Goal: Task Accomplishment & Management: Complete application form

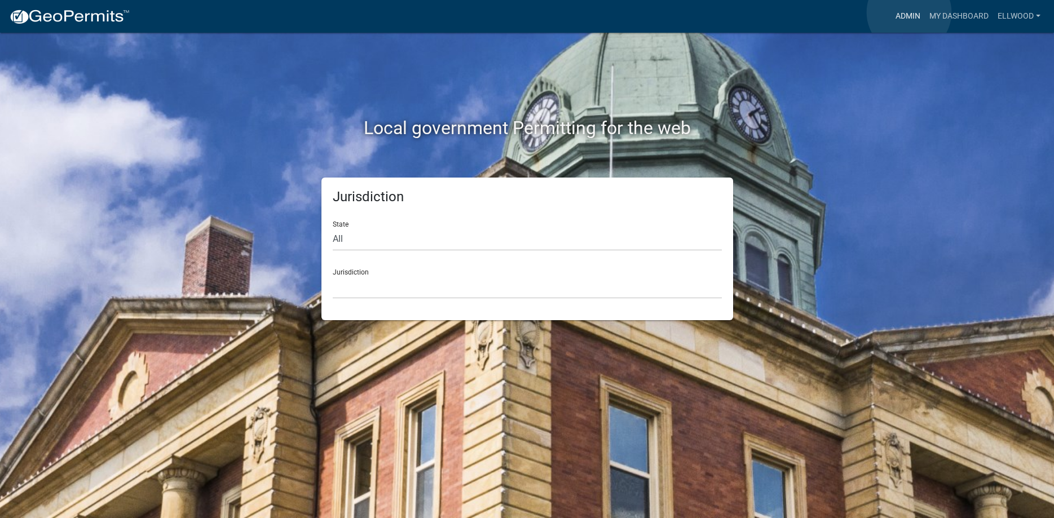
click at [909, 12] on link "Admin" at bounding box center [908, 16] width 34 height 21
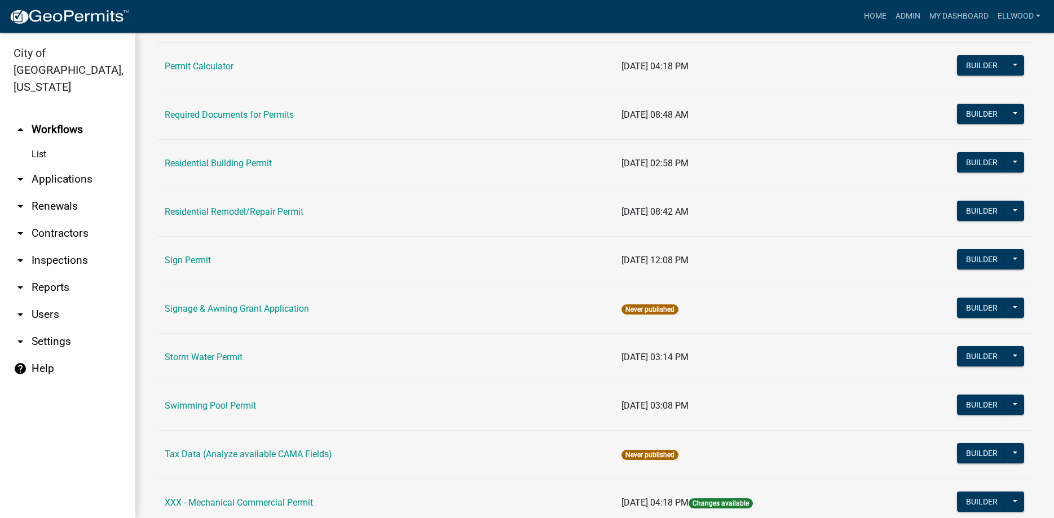
scroll to position [648, 0]
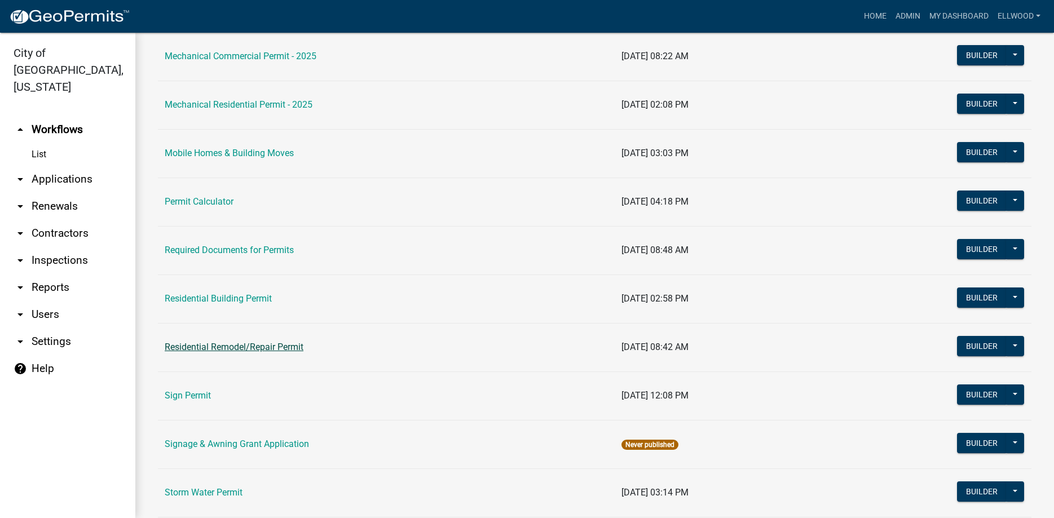
click at [207, 345] on link "Residential Remodel/Repair Permit" at bounding box center [234, 347] width 139 height 11
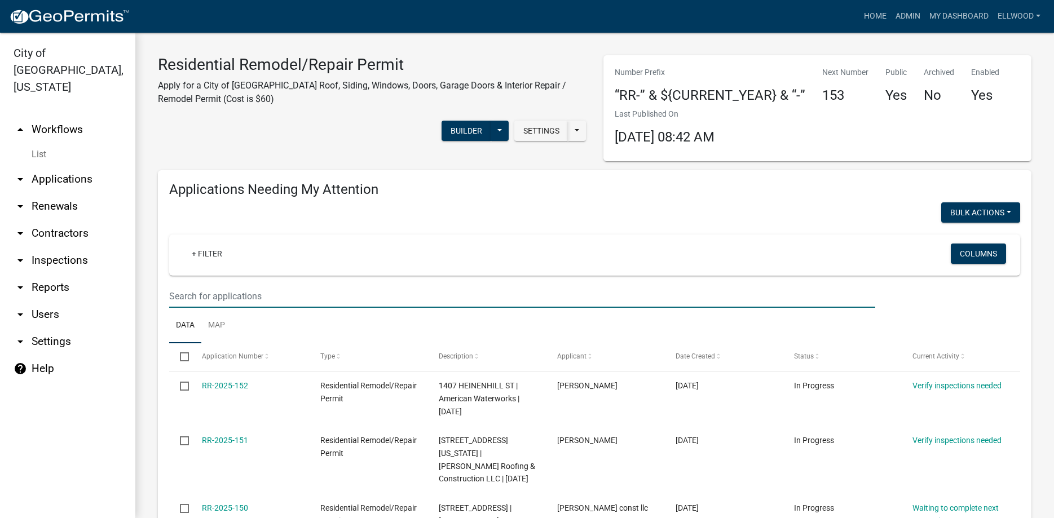
click at [228, 295] on input "text" at bounding box center [522, 296] width 706 height 23
type input "816"
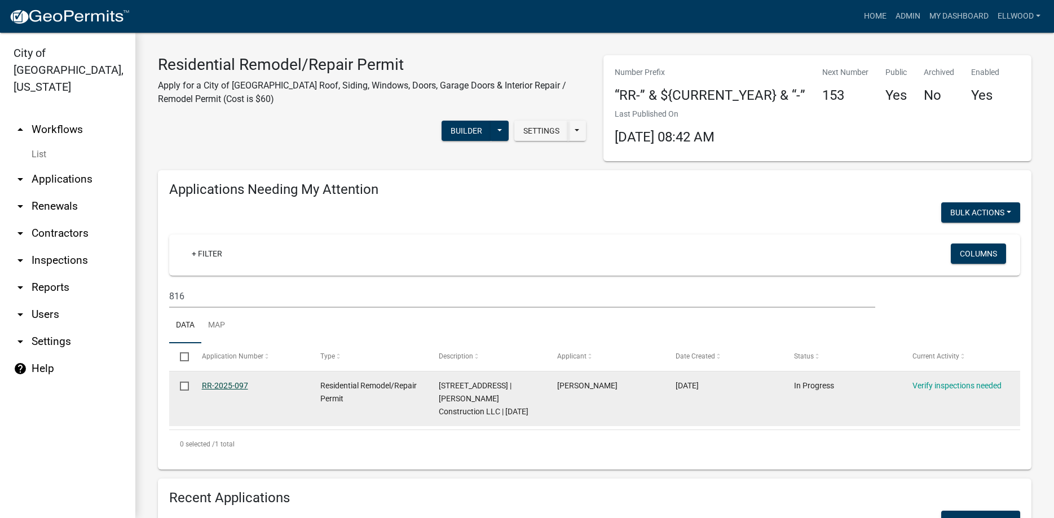
click at [237, 387] on link "RR-2025-097" at bounding box center [225, 385] width 46 height 9
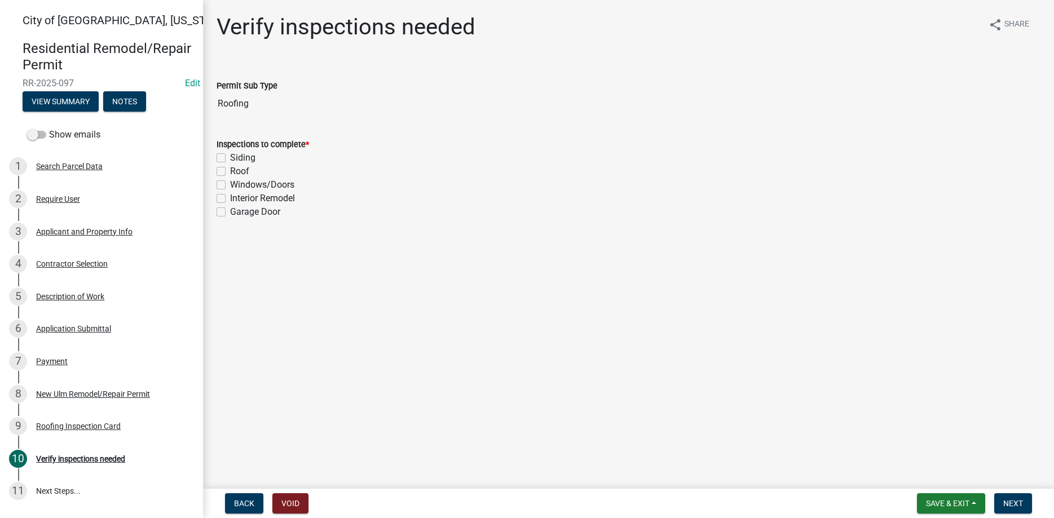
click at [230, 169] on label "Roof" at bounding box center [239, 172] width 19 height 14
click at [230, 169] on input "Roof" at bounding box center [233, 168] width 7 height 7
checkbox input "true"
checkbox input "false"
checkbox input "true"
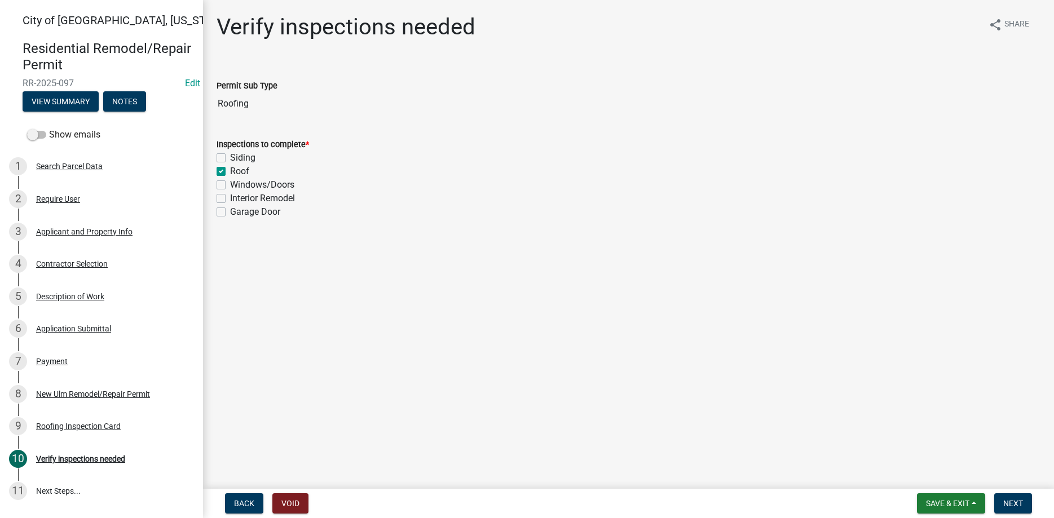
checkbox input "false"
click at [1006, 509] on button "Next" at bounding box center [1013, 503] width 38 height 20
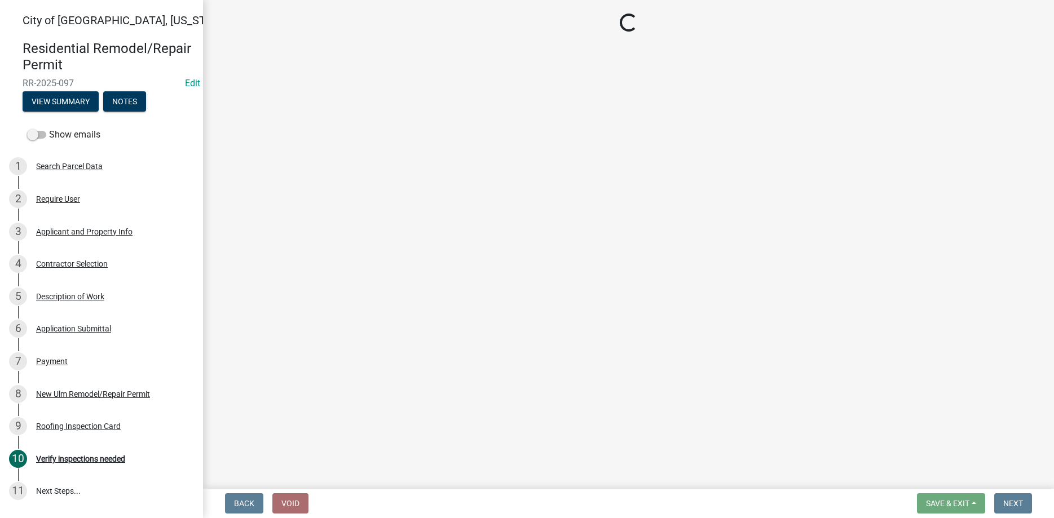
select select "805d55ac-e238-4e04-8f8e-acc067f36c3e"
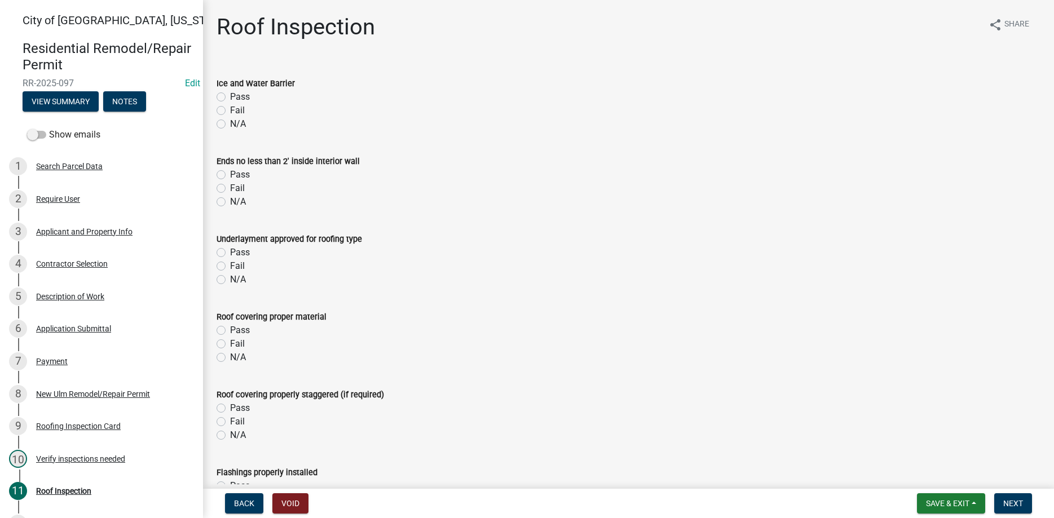
click at [230, 99] on label "Pass" at bounding box center [240, 97] width 20 height 14
click at [230, 98] on input "Pass" at bounding box center [233, 93] width 7 height 7
radio input "true"
click at [230, 173] on label "Pass" at bounding box center [240, 175] width 20 height 14
click at [230, 173] on input "Pass" at bounding box center [233, 171] width 7 height 7
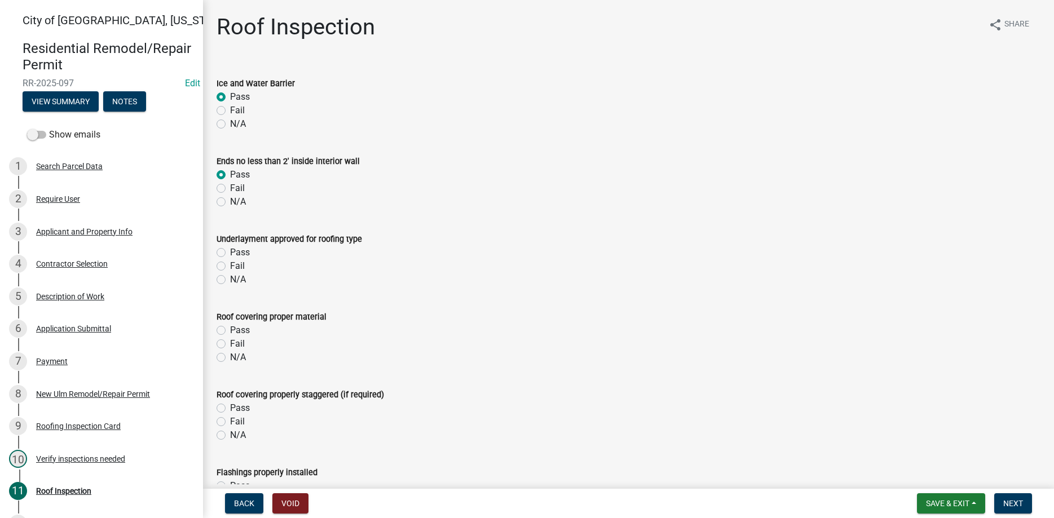
radio input "true"
click at [230, 254] on label "Pass" at bounding box center [240, 253] width 20 height 14
click at [230, 253] on input "Pass" at bounding box center [233, 249] width 7 height 7
radio input "true"
click at [230, 329] on label "Pass" at bounding box center [240, 331] width 20 height 14
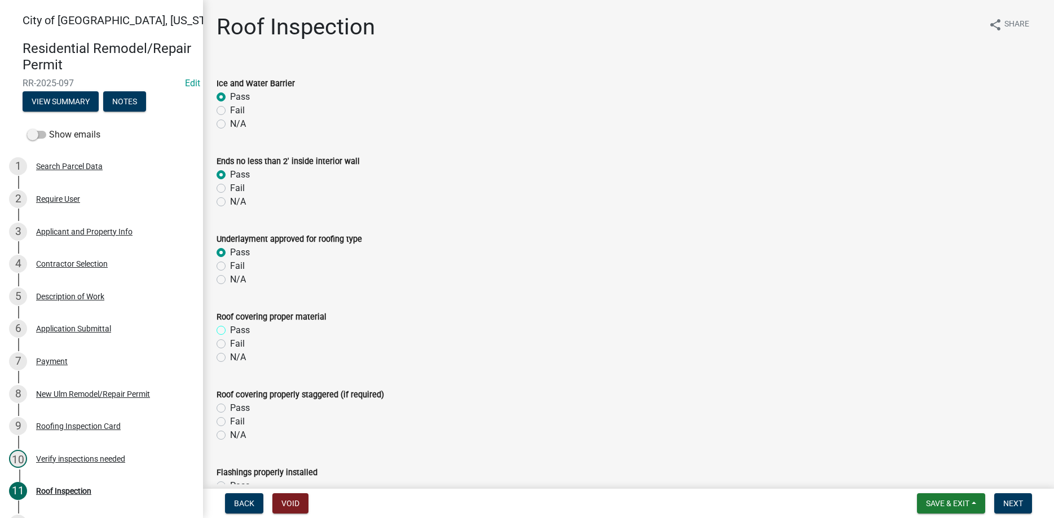
click at [230, 329] on input "Pass" at bounding box center [233, 327] width 7 height 7
radio input "true"
click at [230, 412] on label "Pass" at bounding box center [240, 409] width 20 height 14
click at [230, 409] on input "Pass" at bounding box center [233, 405] width 7 height 7
radio input "true"
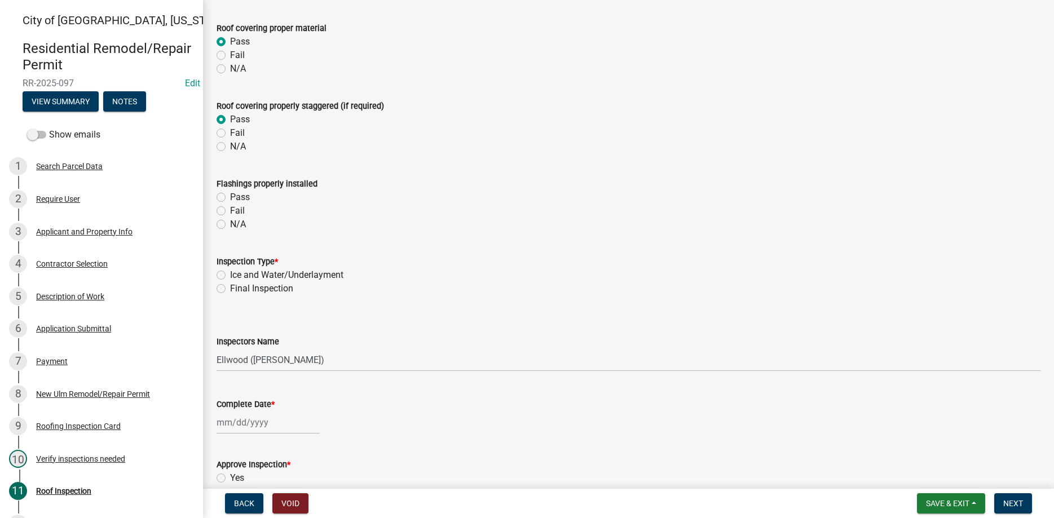
scroll to position [321, 0]
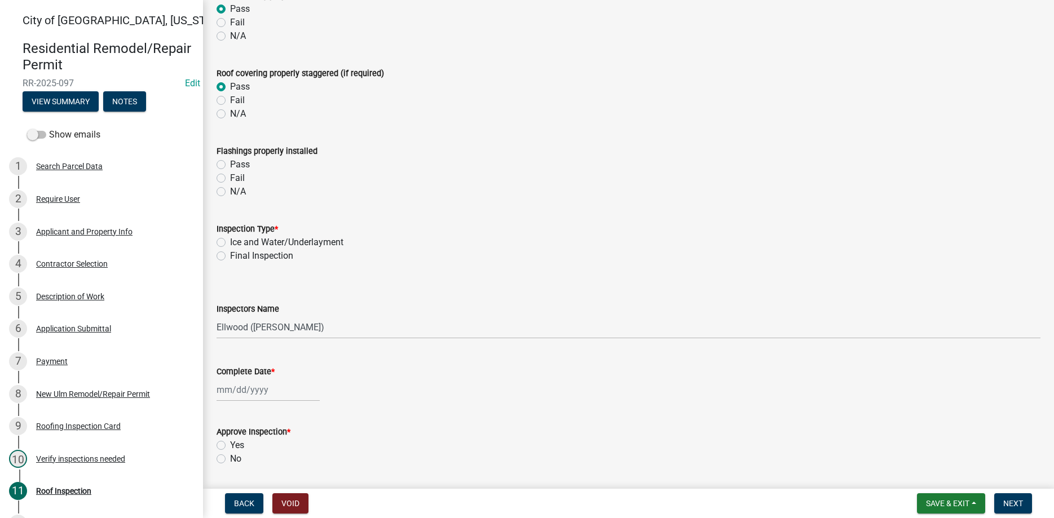
click at [230, 166] on label "Pass" at bounding box center [240, 165] width 20 height 14
click at [230, 165] on input "Pass" at bounding box center [233, 161] width 7 height 7
radio input "true"
click at [230, 242] on label "Ice and Water/Underlayment" at bounding box center [286, 243] width 113 height 14
click at [230, 242] on input "Ice and Water/Underlayment" at bounding box center [233, 239] width 7 height 7
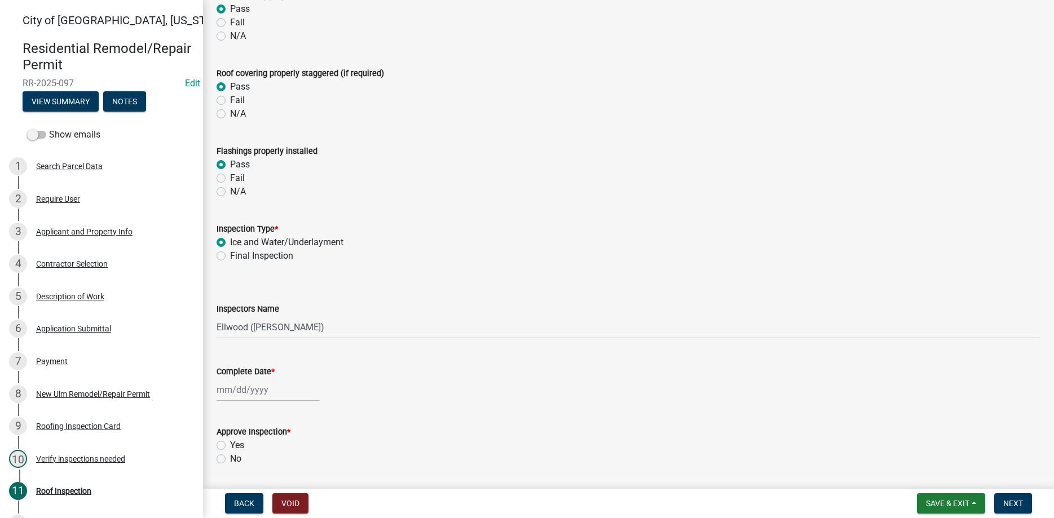
radio input "true"
select select "8"
select select "2025"
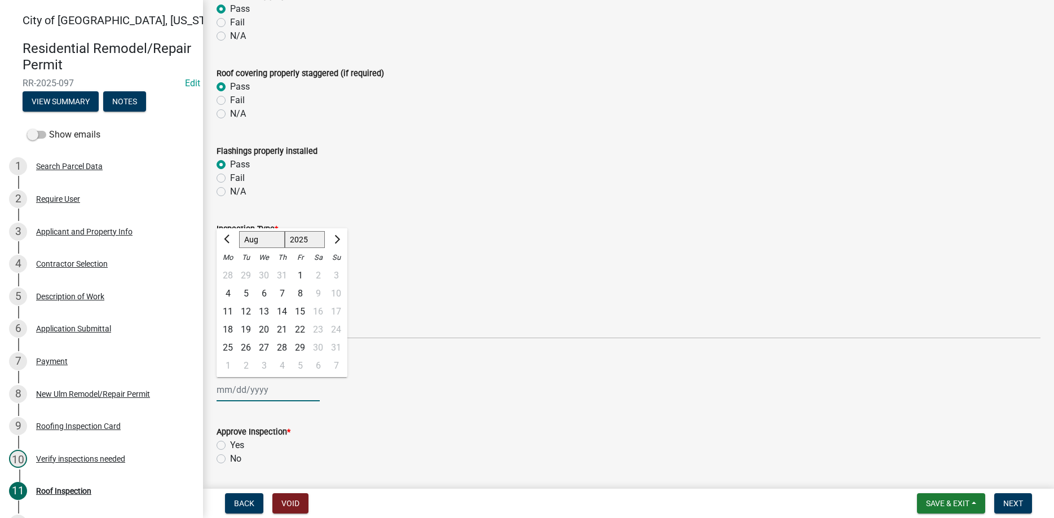
click at [273, 395] on input "Complete Date *" at bounding box center [268, 389] width 103 height 23
click at [252, 311] on div "12" at bounding box center [246, 312] width 18 height 18
type input "[DATE]"
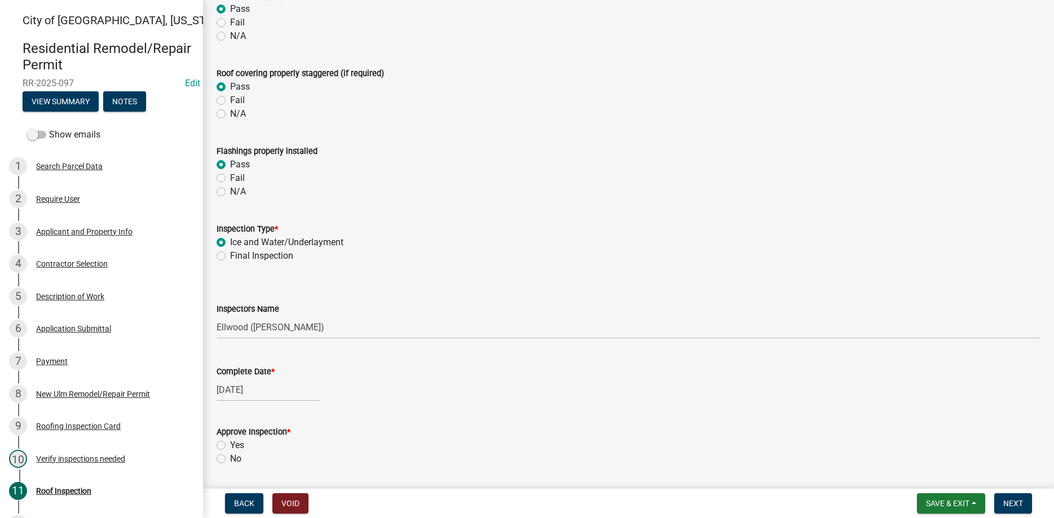
scroll to position [518, 0]
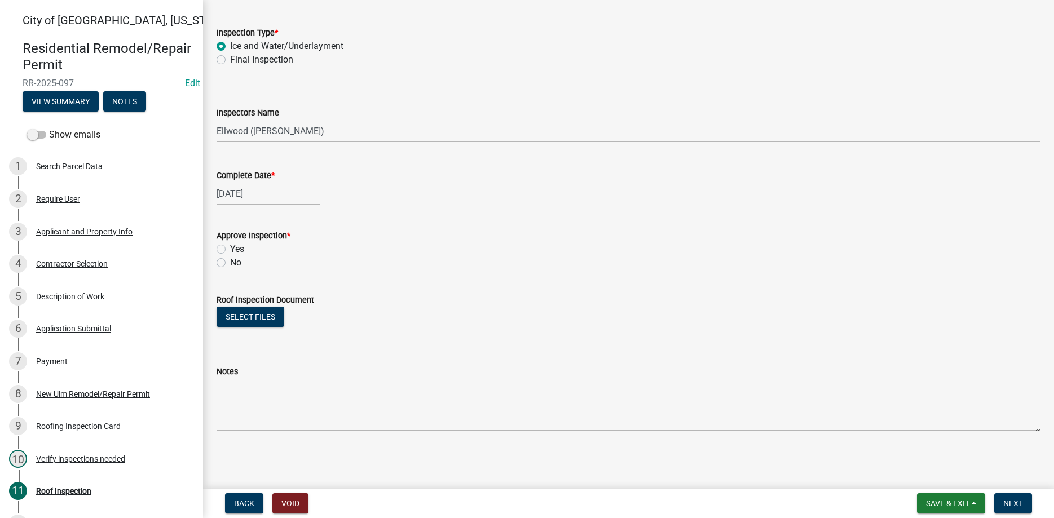
click at [230, 248] on label "Yes" at bounding box center [237, 250] width 14 height 14
click at [230, 248] on input "Yes" at bounding box center [233, 246] width 7 height 7
radio input "true"
click at [1011, 505] on span "Next" at bounding box center [1013, 503] width 20 height 9
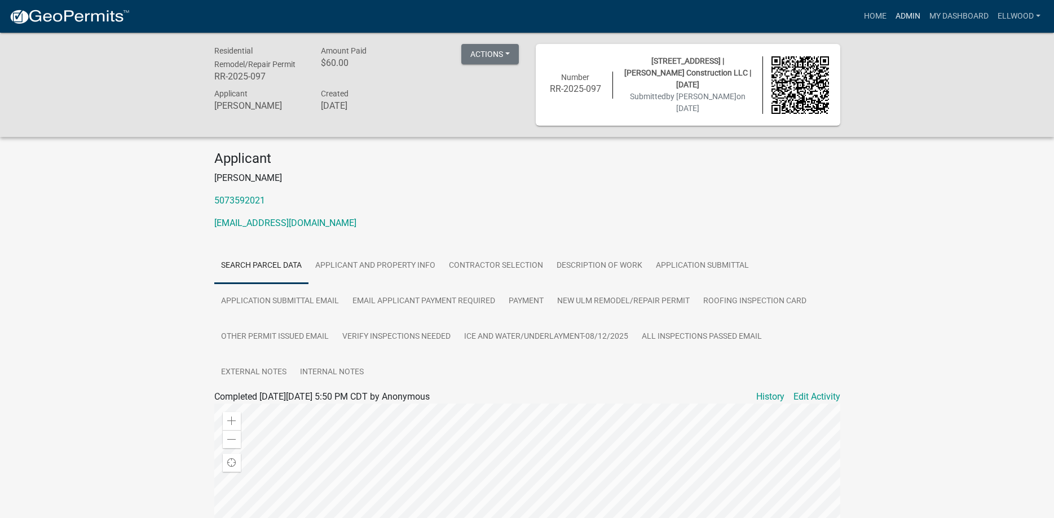
click at [904, 13] on link "Admin" at bounding box center [908, 16] width 34 height 21
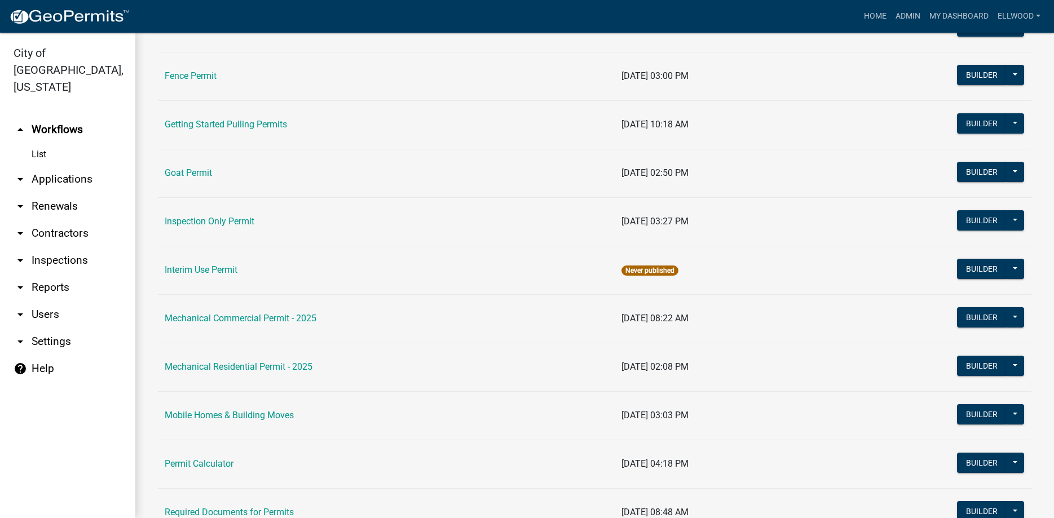
scroll to position [579, 0]
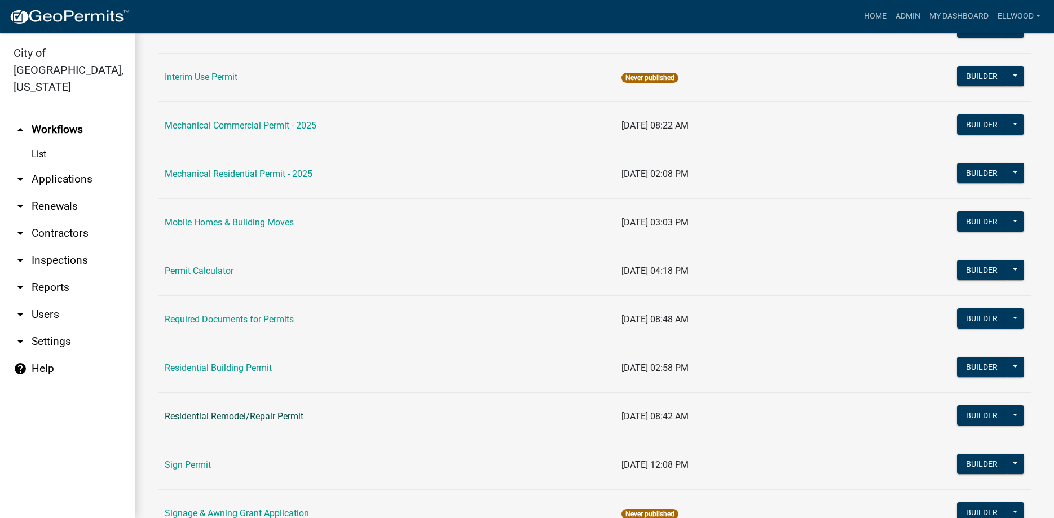
click at [240, 418] on link "Residential Remodel/Repair Permit" at bounding box center [234, 416] width 139 height 11
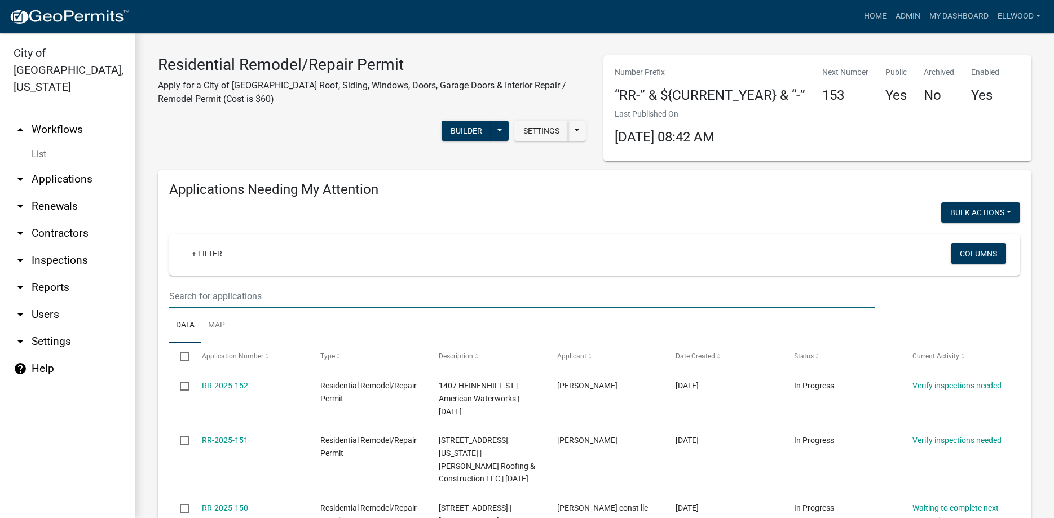
click at [209, 298] on input "text" at bounding box center [522, 296] width 706 height 23
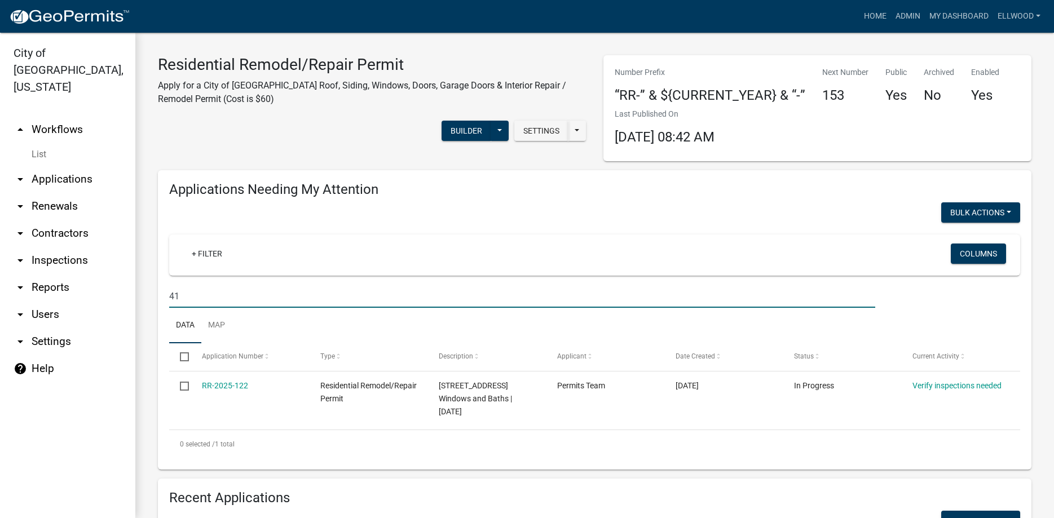
type input "4"
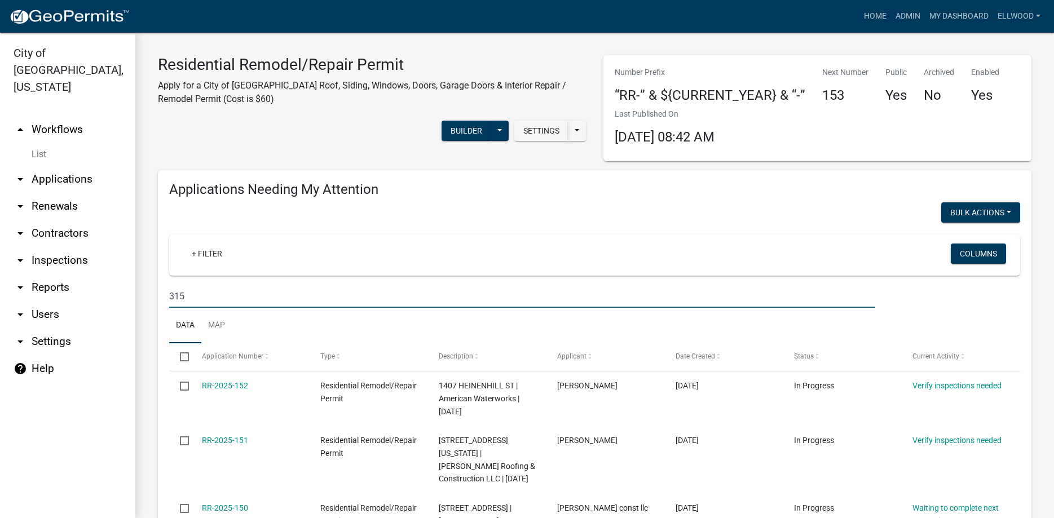
type input "315"
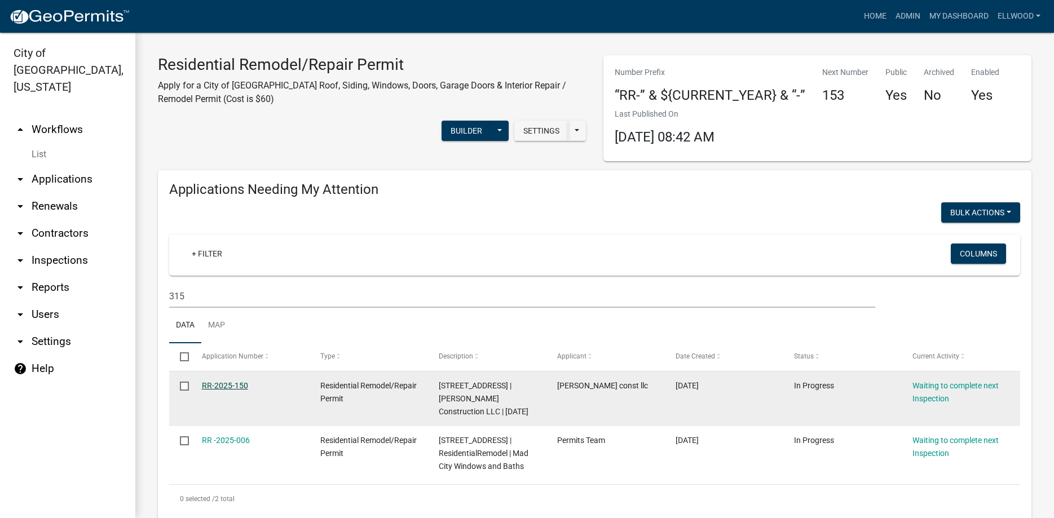
click at [227, 387] on link "RR-2025-150" at bounding box center [225, 385] width 46 height 9
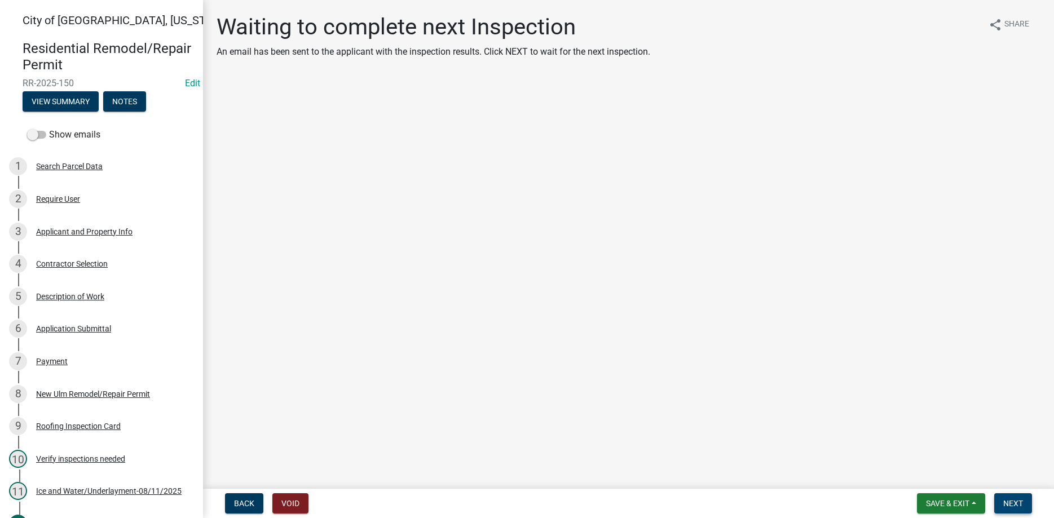
click at [1013, 499] on span "Next" at bounding box center [1013, 503] width 20 height 9
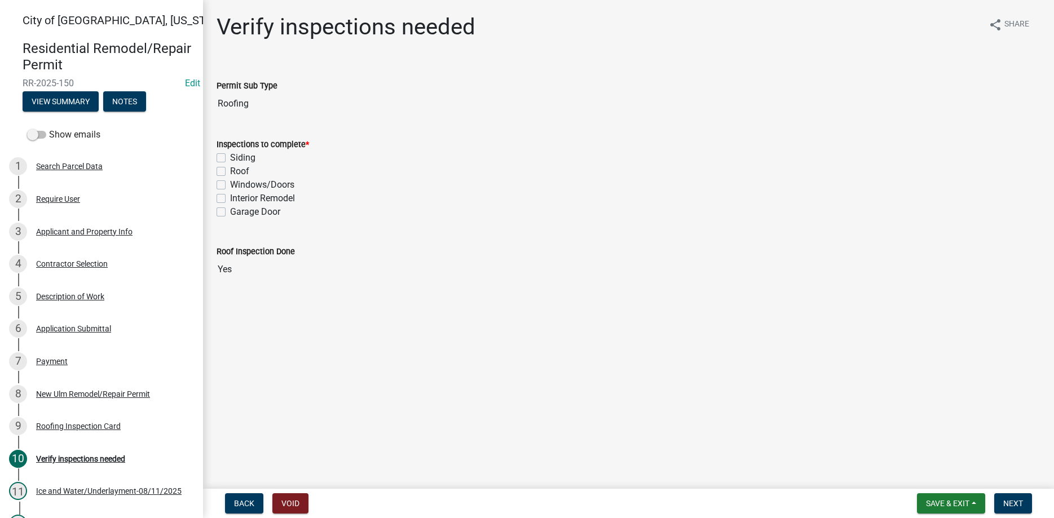
click at [230, 171] on label "Roof" at bounding box center [239, 172] width 19 height 14
click at [230, 171] on input "Roof" at bounding box center [233, 168] width 7 height 7
checkbox input "true"
checkbox input "false"
checkbox input "true"
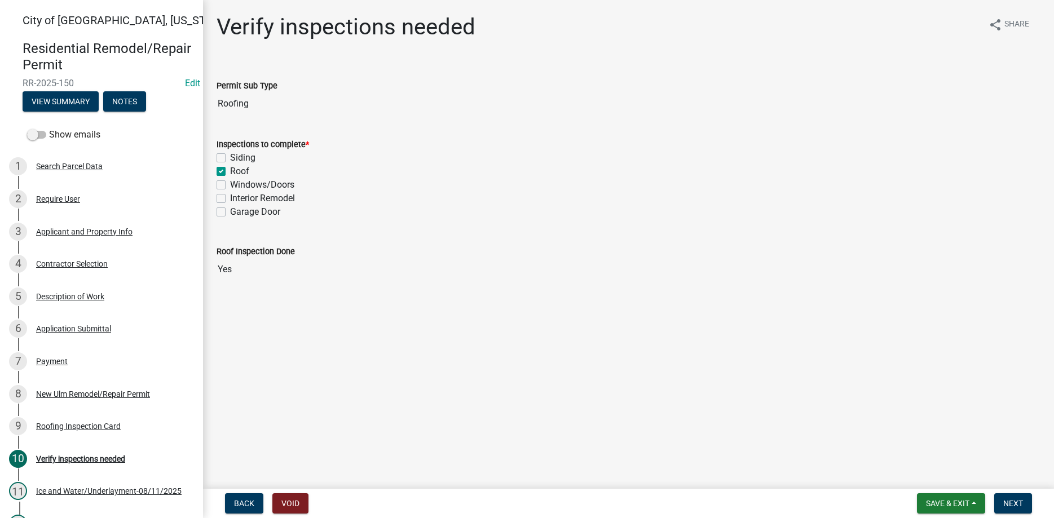
checkbox input "false"
click at [1008, 504] on span "Next" at bounding box center [1013, 503] width 20 height 9
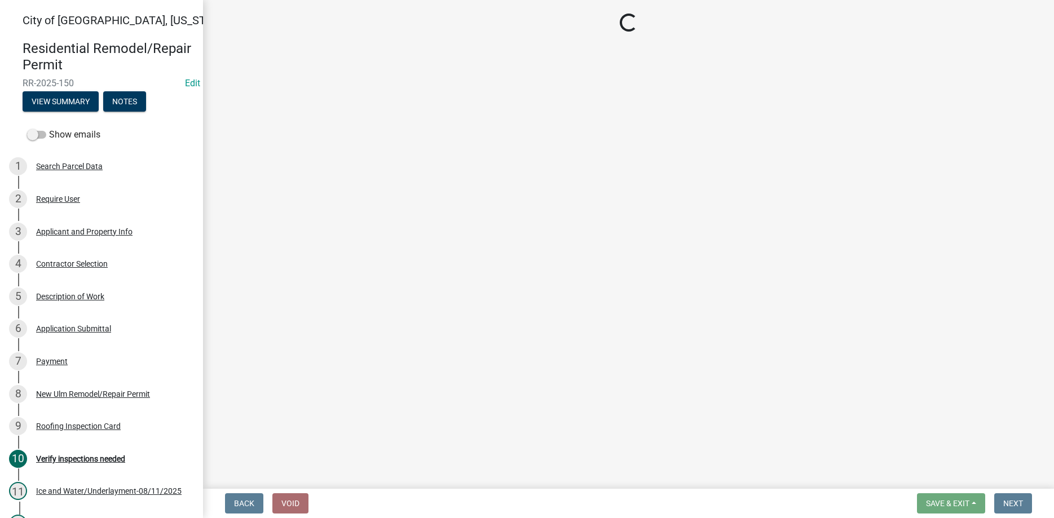
select select "805d55ac-e238-4e04-8f8e-acc067f36c3e"
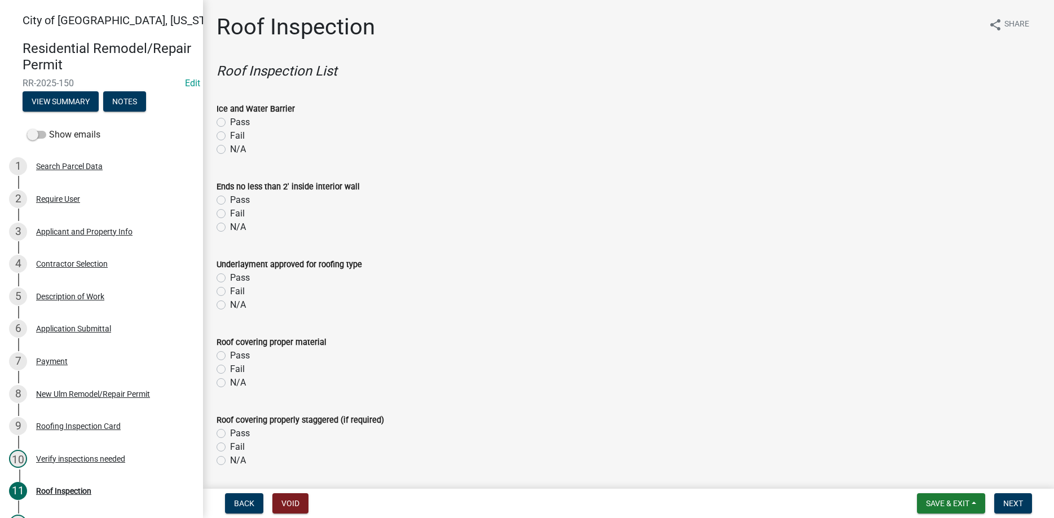
click at [220, 117] on div "Pass" at bounding box center [629, 123] width 824 height 14
click at [230, 124] on label "Pass" at bounding box center [240, 123] width 20 height 14
click at [230, 123] on input "Pass" at bounding box center [233, 119] width 7 height 7
radio input "true"
click at [230, 204] on label "Pass" at bounding box center [240, 200] width 20 height 14
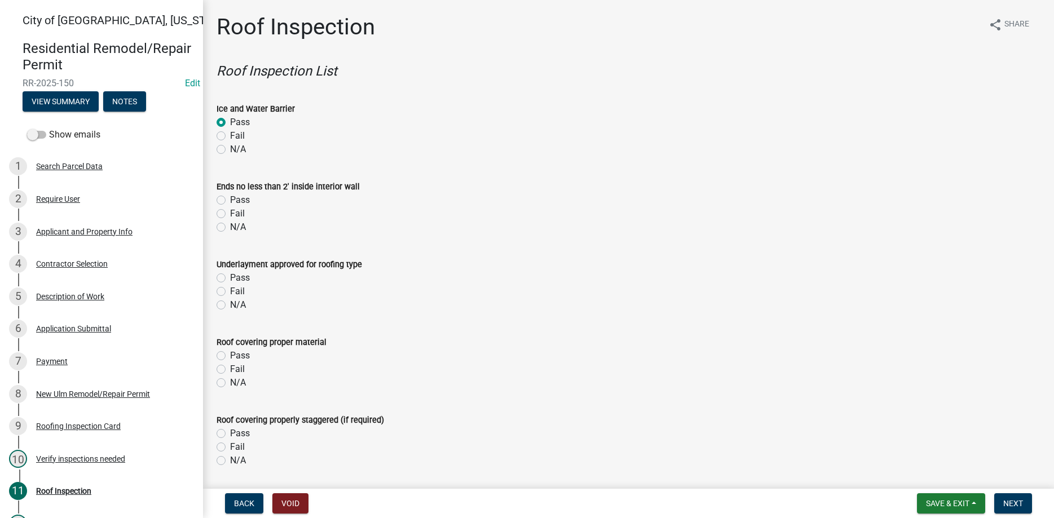
click at [230, 201] on input "Pass" at bounding box center [233, 196] width 7 height 7
radio input "true"
click at [230, 277] on label "Pass" at bounding box center [240, 278] width 20 height 14
click at [230, 277] on input "Pass" at bounding box center [233, 274] width 7 height 7
radio input "true"
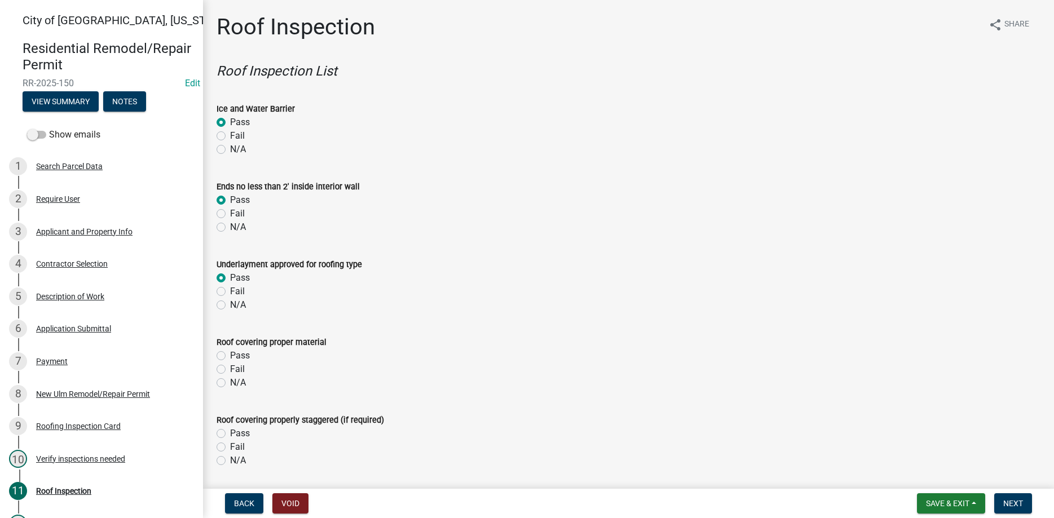
click at [230, 358] on label "Pass" at bounding box center [240, 356] width 20 height 14
click at [230, 356] on input "Pass" at bounding box center [233, 352] width 7 height 7
radio input "true"
click at [230, 431] on label "Pass" at bounding box center [240, 434] width 20 height 14
click at [230, 431] on input "Pass" at bounding box center [233, 430] width 7 height 7
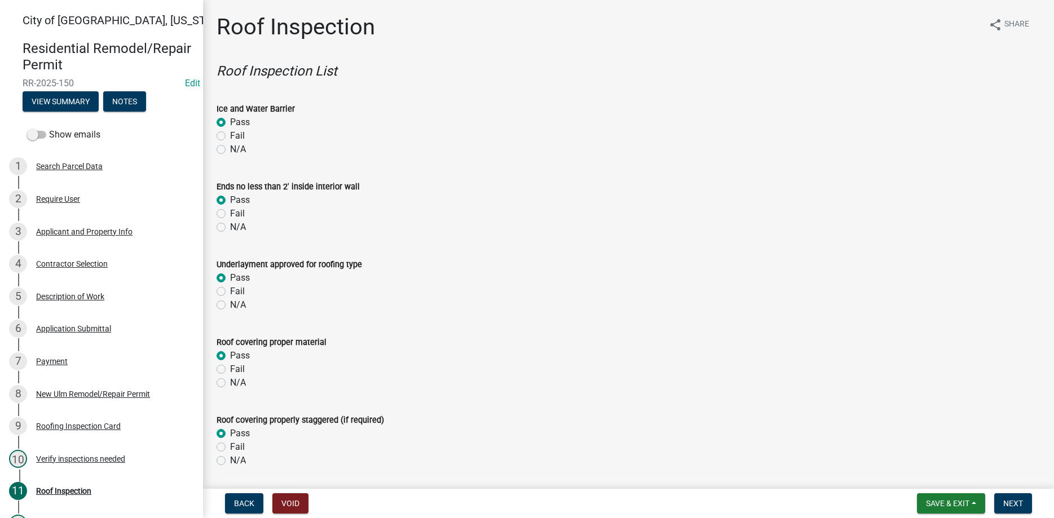
radio input "true"
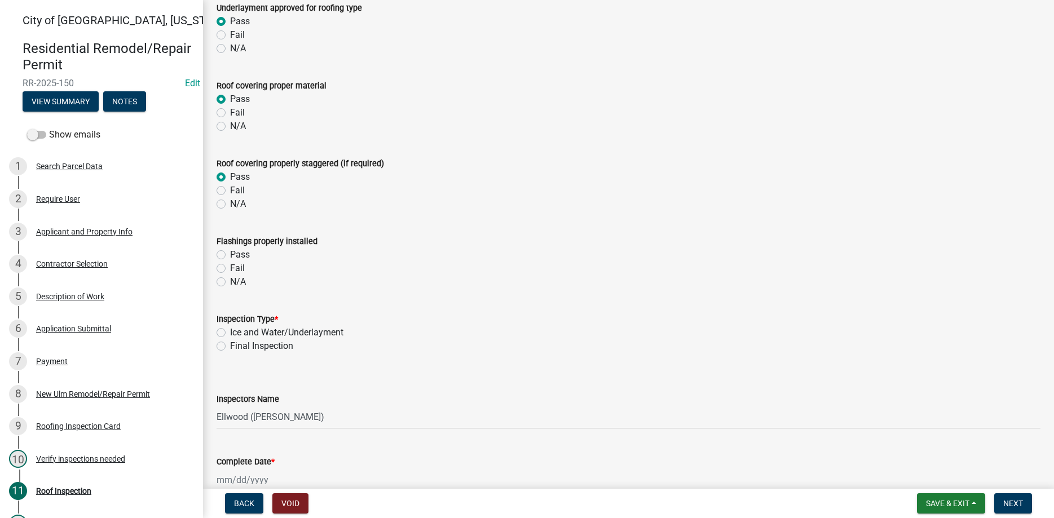
scroll to position [321, 0]
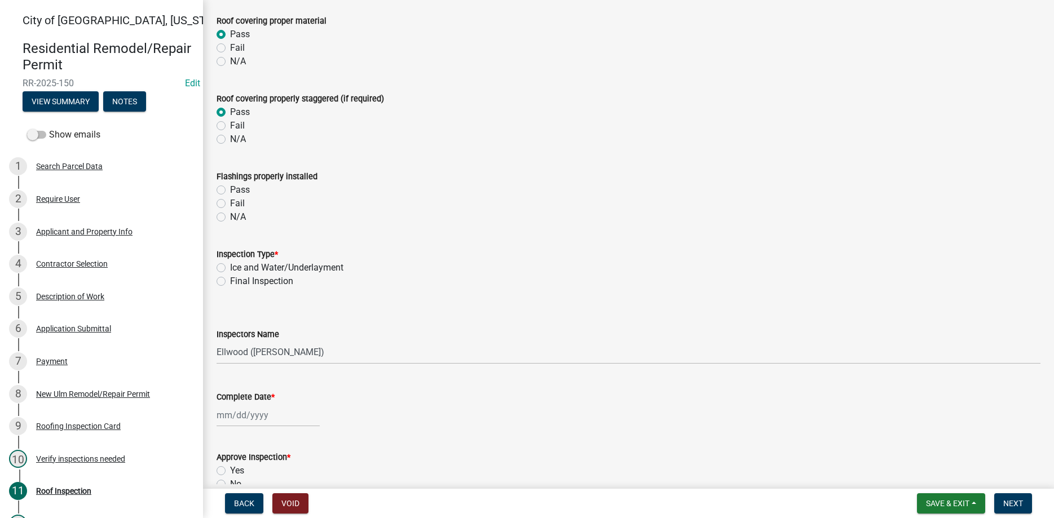
click at [230, 191] on label "Pass" at bounding box center [240, 190] width 20 height 14
click at [230, 191] on input "Pass" at bounding box center [233, 186] width 7 height 7
radio input "true"
click at [230, 283] on label "Final Inspection" at bounding box center [261, 282] width 63 height 14
click at [230, 282] on input "Final Inspection" at bounding box center [233, 278] width 7 height 7
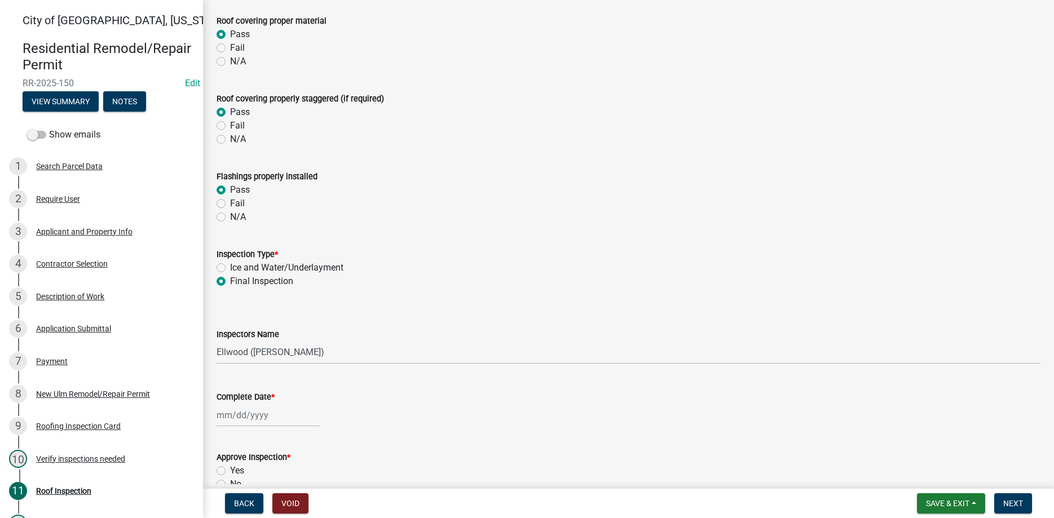
radio input "true"
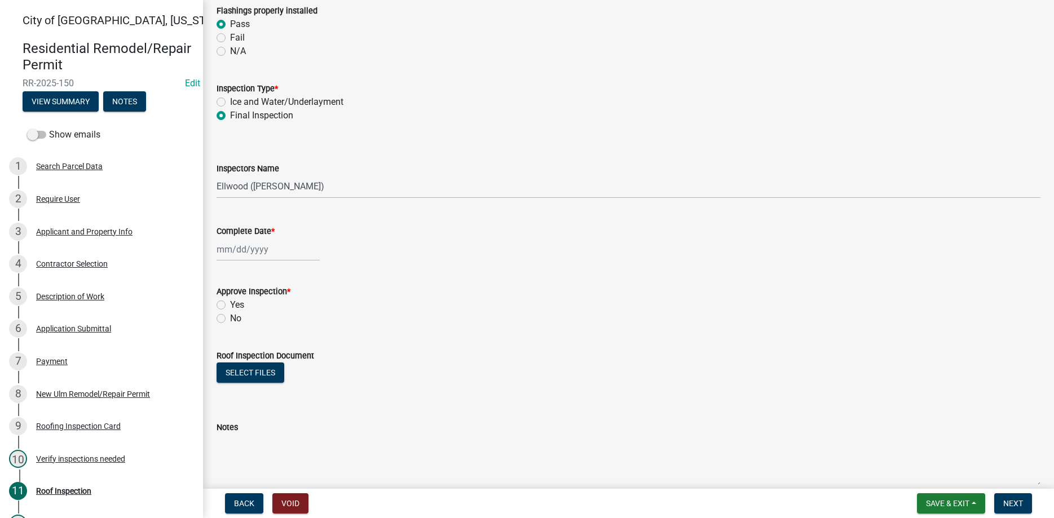
scroll to position [514, 0]
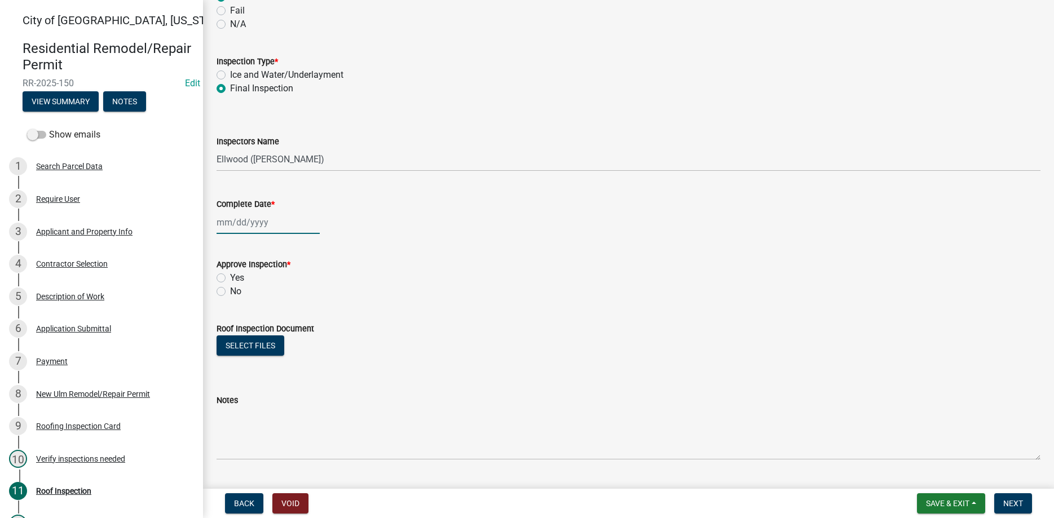
click at [254, 226] on input "Complete Date *" at bounding box center [268, 222] width 103 height 23
select select "8"
select select "2025"
click at [244, 315] on div "12" at bounding box center [246, 319] width 18 height 18
type input "[DATE]"
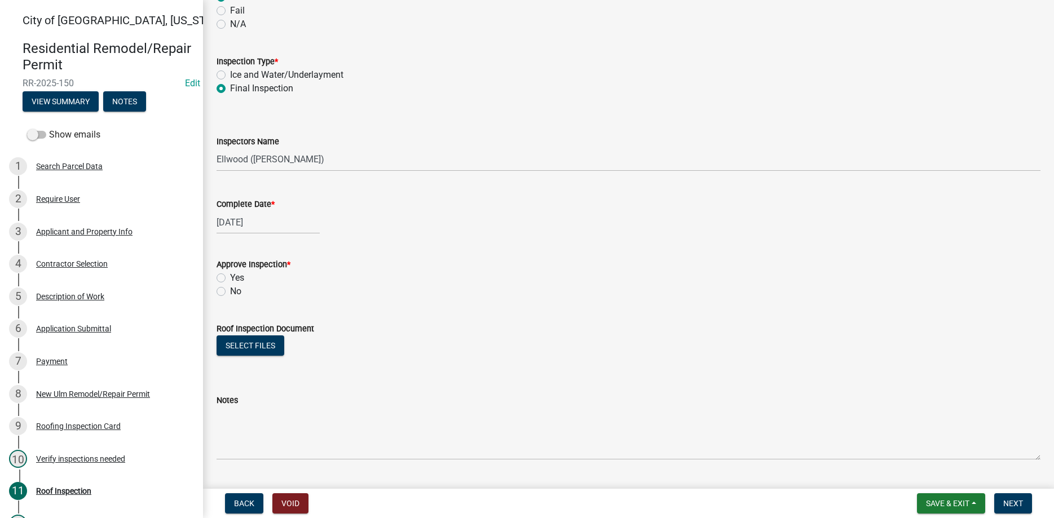
click at [230, 276] on label "Yes" at bounding box center [237, 278] width 14 height 14
click at [230, 276] on input "Yes" at bounding box center [233, 274] width 7 height 7
radio input "true"
click at [1004, 498] on button "Next" at bounding box center [1013, 503] width 38 height 20
